Goal: Submit feedback/report problem

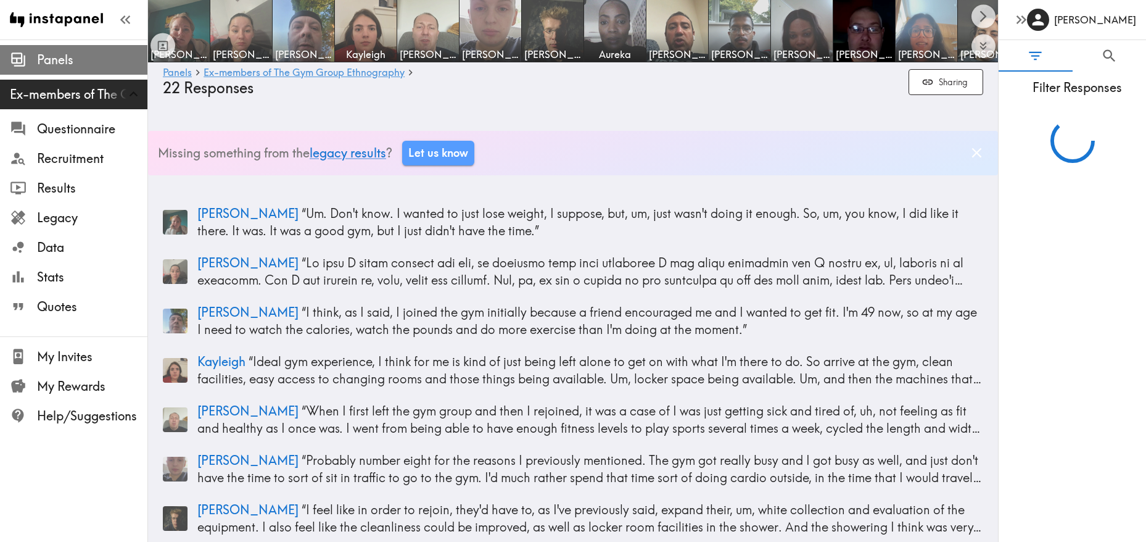
click at [60, 64] on span "Panels" at bounding box center [92, 59] width 110 height 17
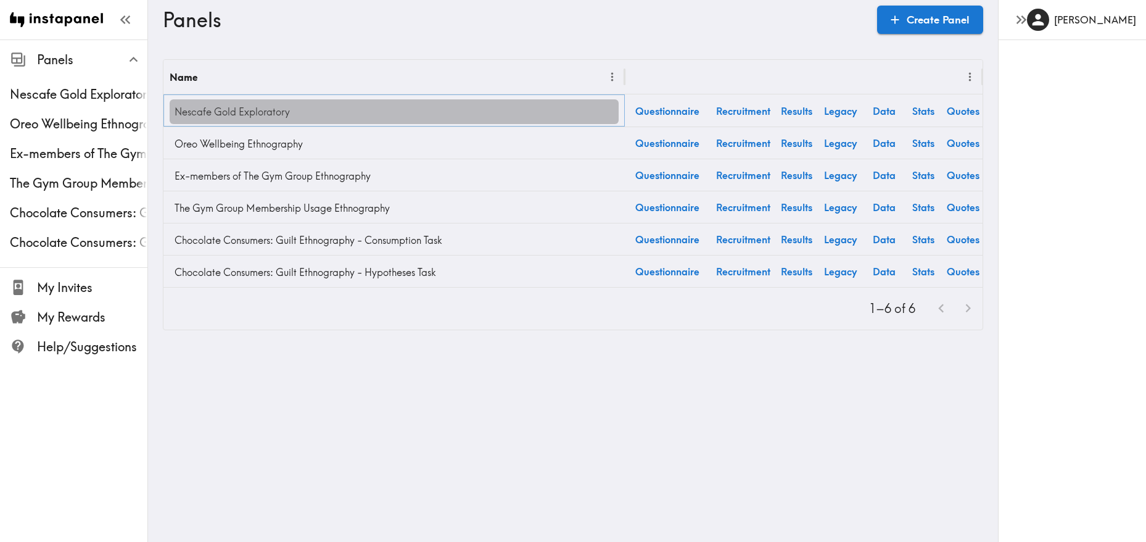
click at [303, 107] on link "Nescafe Gold Exploratory" at bounding box center [394, 111] width 449 height 25
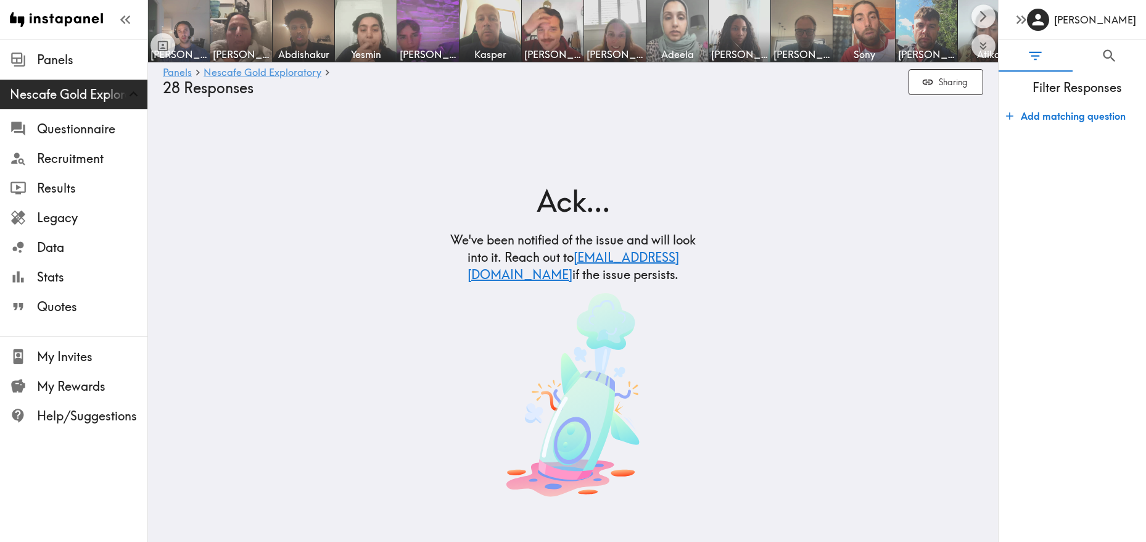
click at [668, 36] on img at bounding box center [677, 31] width 65 height 65
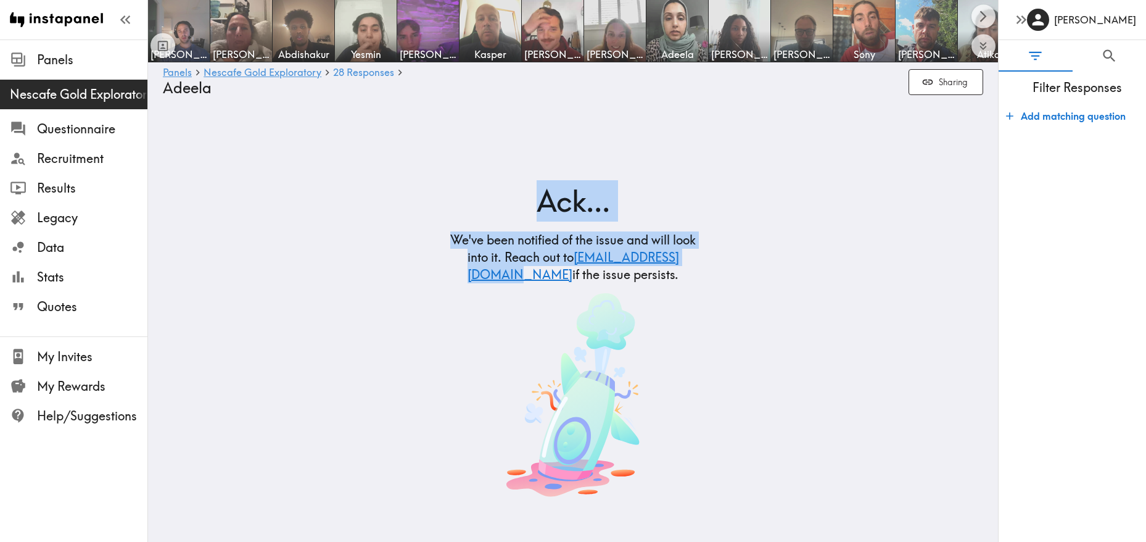
drag, startPoint x: 438, startPoint y: 273, endPoint x: 588, endPoint y: 271, distance: 150.5
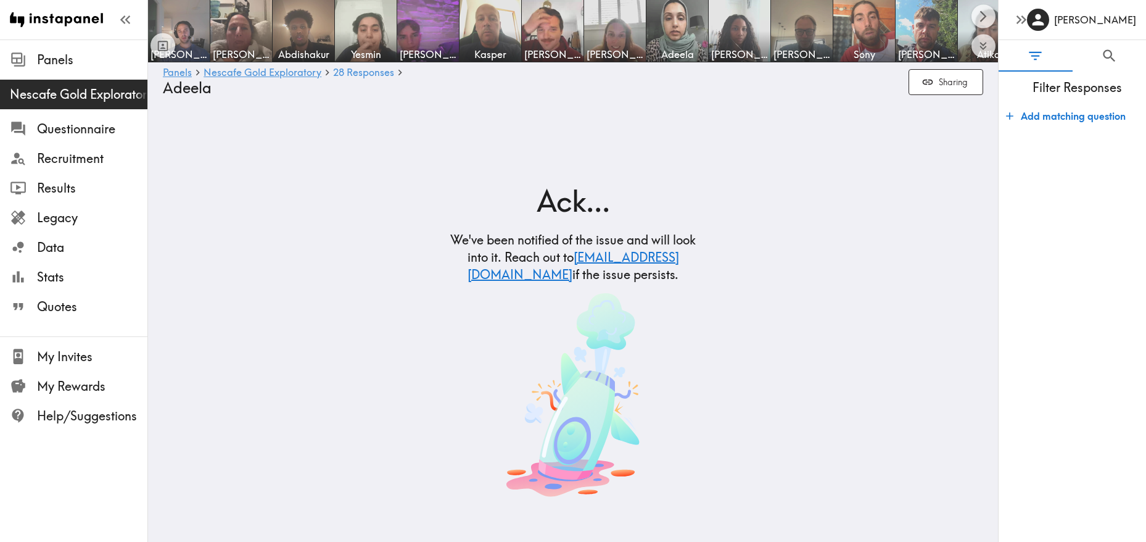
click at [589, 273] on h5 "We've been notified of the issue and will look into it. Reach out to support@in…" at bounding box center [573, 257] width 248 height 52
drag, startPoint x: 588, startPoint y: 276, endPoint x: 447, endPoint y: 275, distance: 141.3
click at [447, 275] on div "Ack... We've been notified of the issue and will look into it. Reach out to sup…" at bounding box center [573, 340] width 278 height 321
copy link "[EMAIL_ADDRESS][DOMAIN_NAME]"
click at [464, 175] on section "Ack... We've been notified of the issue and will look into it. Reach out to sup…" at bounding box center [573, 321] width 278 height 380
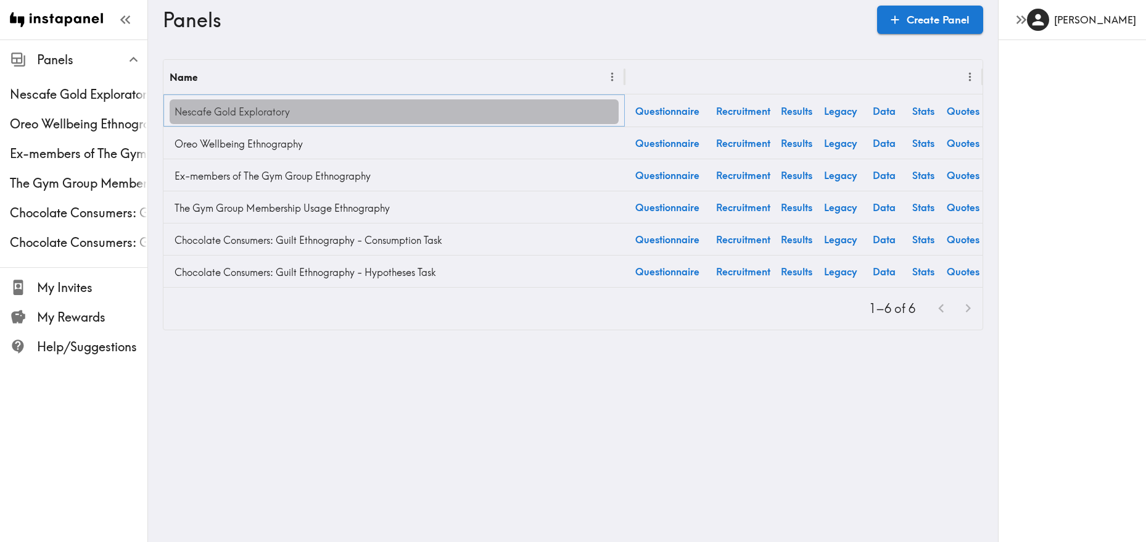
click at [256, 113] on link "Nescafe Gold Exploratory" at bounding box center [394, 111] width 449 height 25
